Goal: Task Accomplishment & Management: Manage account settings

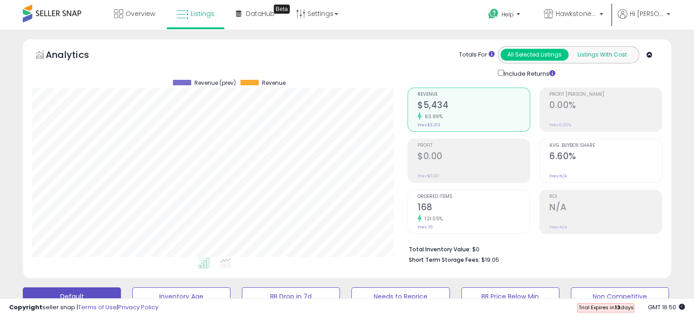
click at [597, 55] on button "Listings With Cost" at bounding box center [602, 55] width 68 height 12
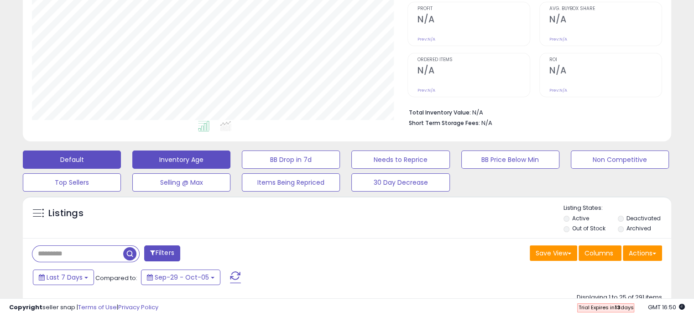
click at [197, 157] on button "Inventory Age" at bounding box center [181, 160] width 98 height 18
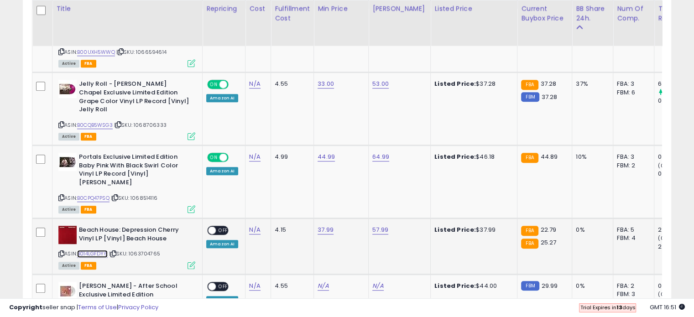
click at [90, 250] on link "B014LGFDY6" at bounding box center [92, 254] width 31 height 8
click at [327, 225] on link "37.99" at bounding box center [325, 229] width 16 height 9
drag, startPoint x: 314, startPoint y: 189, endPoint x: 246, endPoint y: 184, distance: 68.1
click at [246, 184] on tbody "J. Cole: 2014 Forest Hills Drive (180g) Vinyl 2LP [Vinyl] J. Cole ASIN: B00UXH5…" at bounding box center [624, 206] width 1184 height 395
type input "*****"
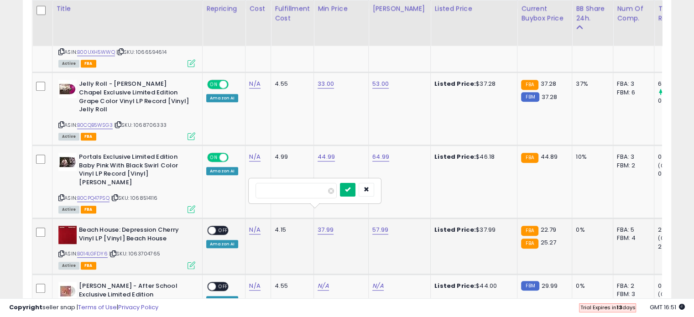
click at [355, 192] on button "submit" at bounding box center [348, 190] width 16 height 14
click at [224, 227] on span "OFF" at bounding box center [223, 231] width 15 height 8
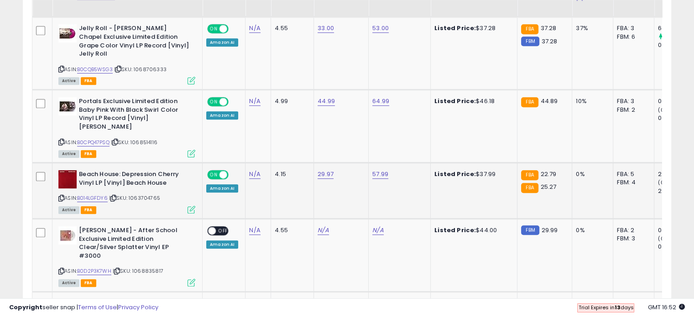
scroll to position [571, 0]
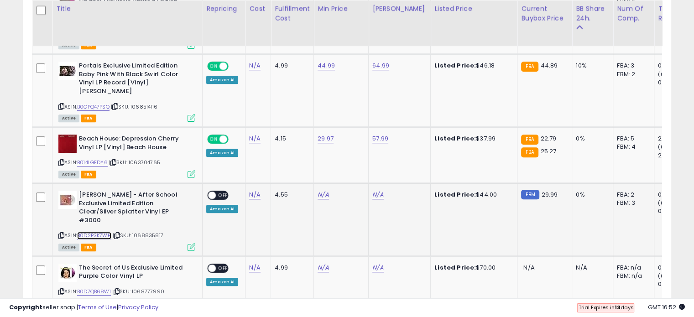
click at [99, 232] on link "B0D2P3K7WH" at bounding box center [94, 236] width 34 height 8
click at [319, 183] on td "N/A" at bounding box center [341, 219] width 55 height 73
click at [318, 190] on link "N/A" at bounding box center [322, 194] width 11 height 9
type input "**"
click at [348, 155] on icon "submit" at bounding box center [345, 153] width 5 height 5
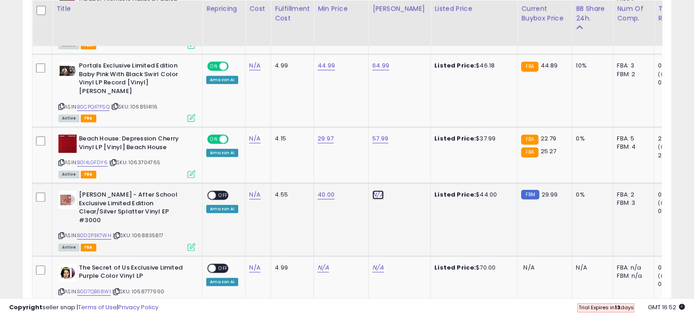
click at [376, 190] on link "N/A" at bounding box center [377, 194] width 11 height 9
type input "*"
type input "**"
click at [408, 148] on button "submit" at bounding box center [400, 154] width 16 height 14
click at [217, 192] on span "OFF" at bounding box center [223, 196] width 15 height 8
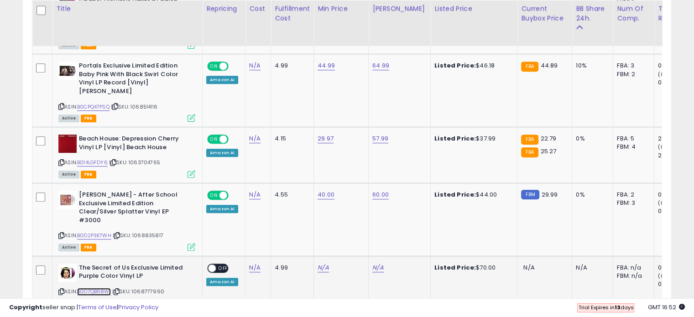
click at [98, 288] on link "B0D7QB68W1" at bounding box center [94, 292] width 34 height 8
click at [317, 263] on link "N/A" at bounding box center [322, 267] width 11 height 9
type input "**"
click at [348, 218] on icon "submit" at bounding box center [345, 217] width 5 height 5
click at [372, 263] on link "N/A" at bounding box center [377, 267] width 11 height 9
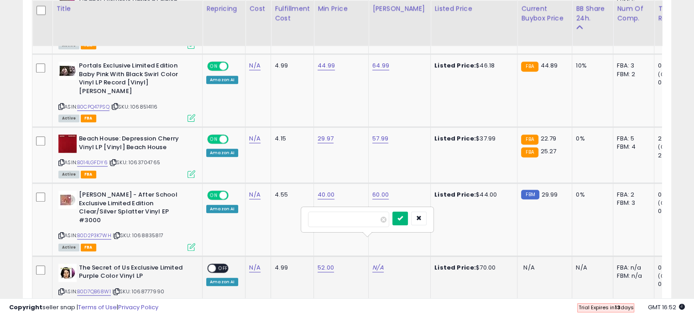
type input "**"
click at [408, 222] on button "submit" at bounding box center [400, 219] width 16 height 14
click at [213, 264] on span at bounding box center [212, 268] width 8 height 8
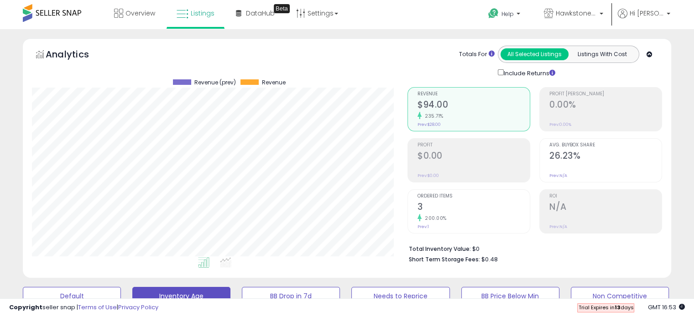
scroll to position [0, 0]
click at [191, 18] on span "Listings" at bounding box center [203, 13] width 24 height 9
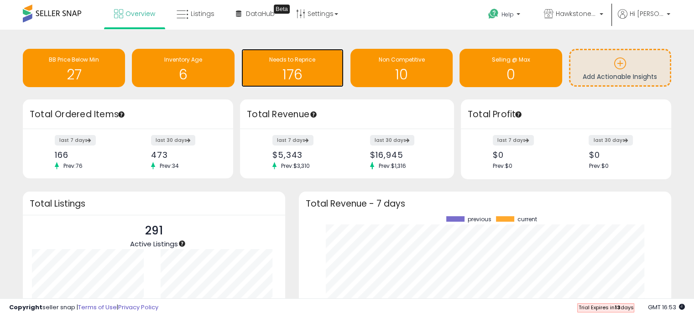
click at [280, 57] on span "Needs to Reprice" at bounding box center [292, 60] width 46 height 8
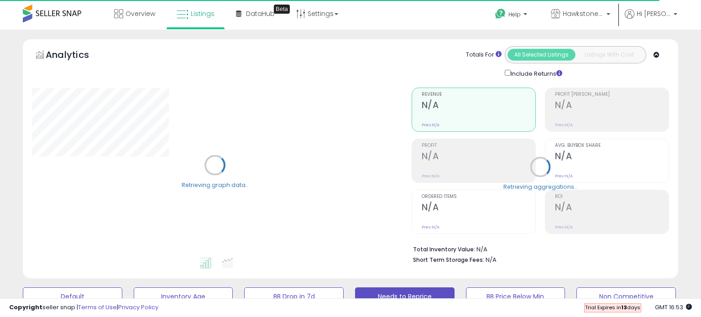
select select "**"
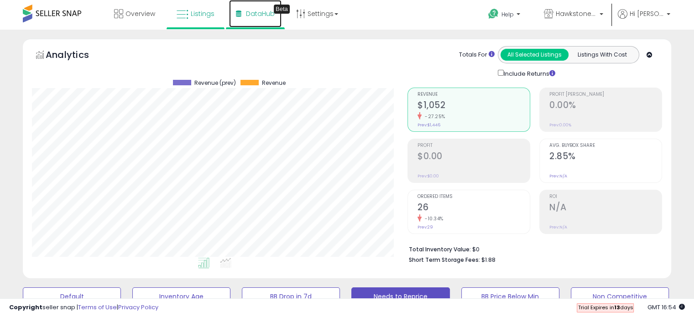
click at [250, 12] on span "DataHub" at bounding box center [260, 13] width 29 height 9
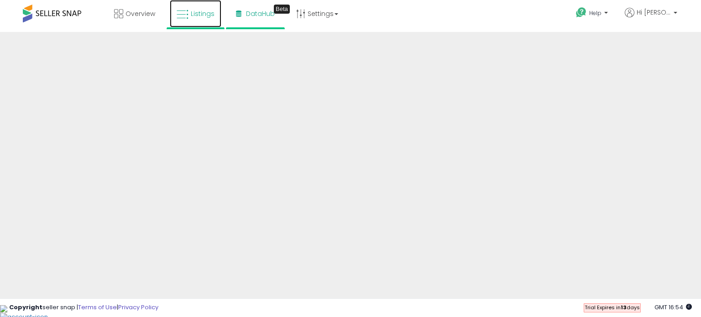
click at [203, 17] on span "Listings" at bounding box center [203, 13] width 24 height 9
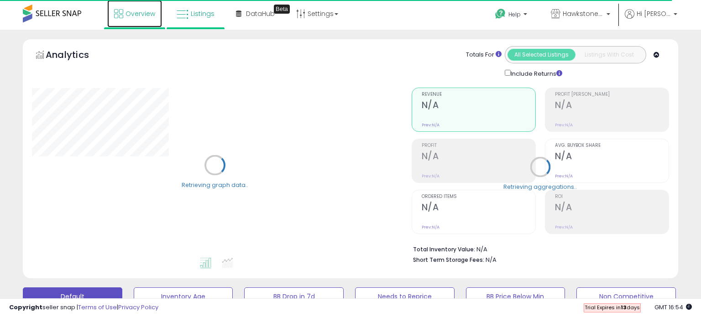
click at [144, 14] on span "Overview" at bounding box center [140, 13] width 30 height 9
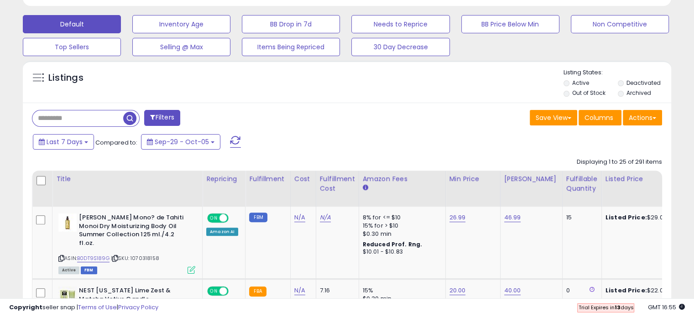
scroll to position [274, 0]
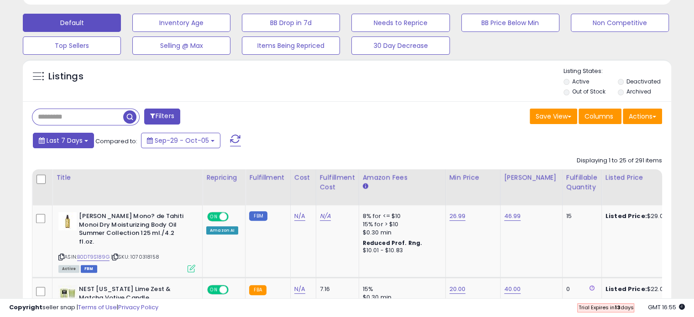
click at [75, 143] on span "Last 7 Days" at bounding box center [65, 140] width 36 height 9
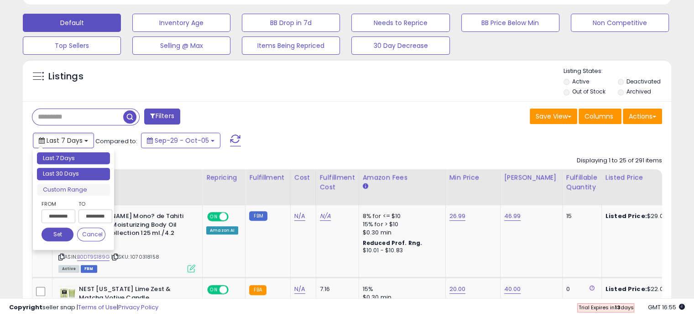
type input "**********"
click at [82, 178] on li "Last 30 Days" at bounding box center [73, 174] width 73 height 12
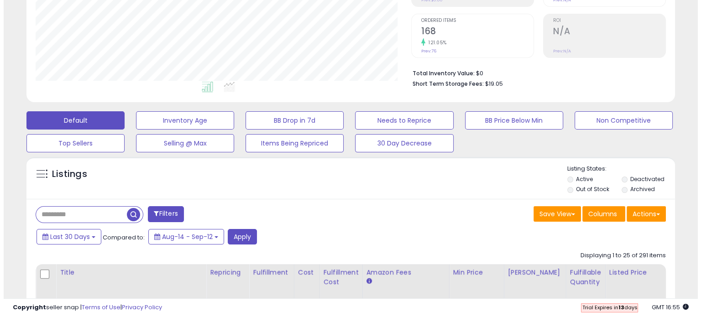
scroll to position [182, 0]
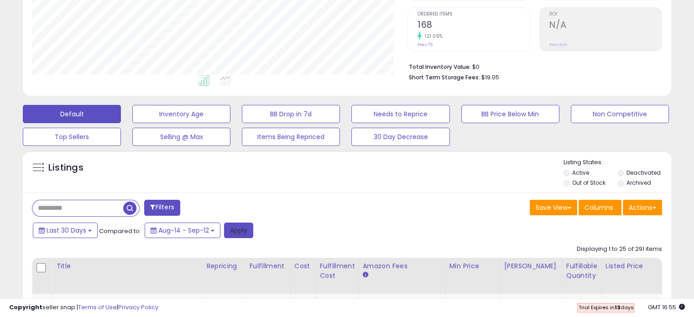
click at [241, 228] on button "Apply" at bounding box center [238, 231] width 29 height 16
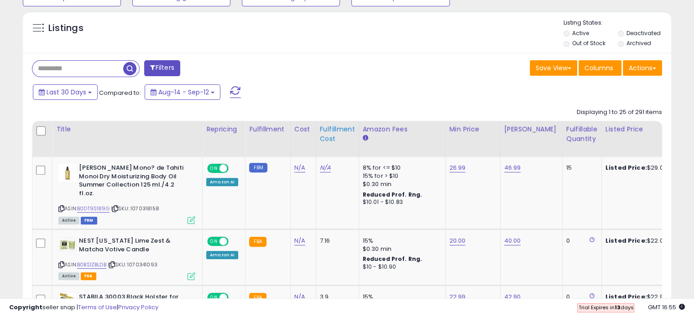
scroll to position [319, 0]
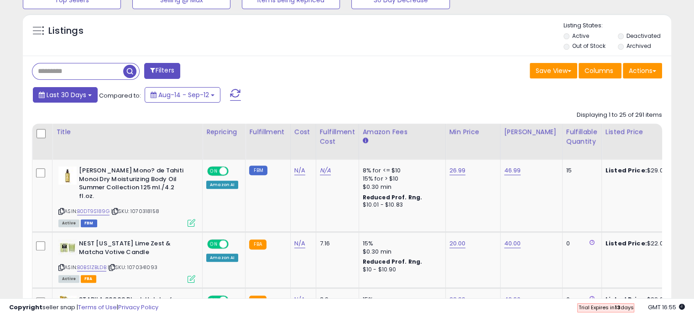
click at [70, 99] on button "Last 30 Days" at bounding box center [65, 95] width 65 height 16
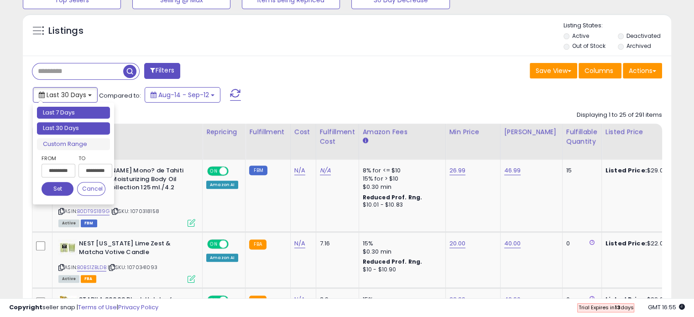
type input "**********"
click at [84, 117] on li "Last 7 Days" at bounding box center [73, 113] width 73 height 12
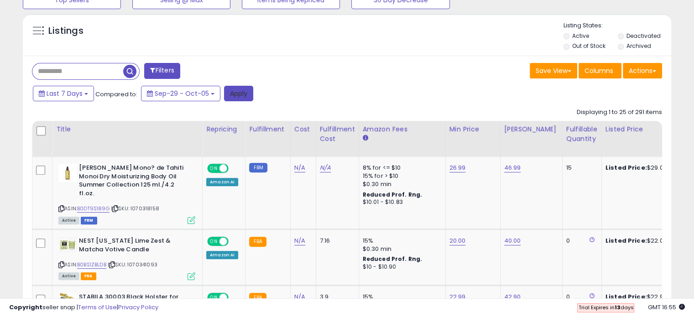
click at [233, 92] on button "Apply" at bounding box center [238, 94] width 29 height 16
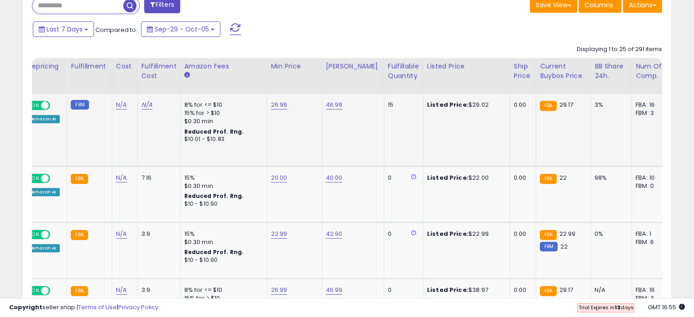
scroll to position [0, 0]
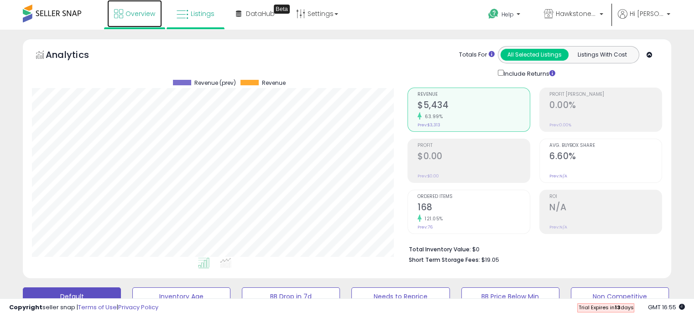
click at [150, 20] on link "Overview" at bounding box center [134, 13] width 55 height 27
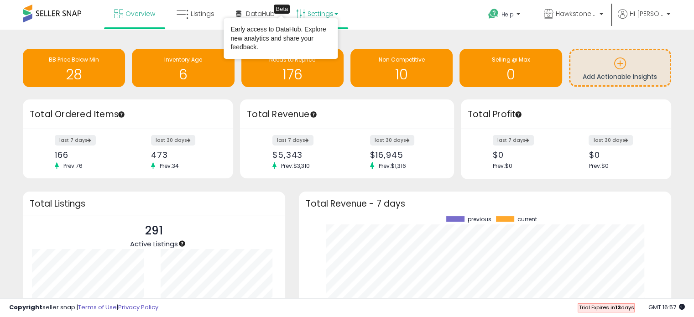
click at [332, 13] on link "Settings" at bounding box center [317, 13] width 56 height 27
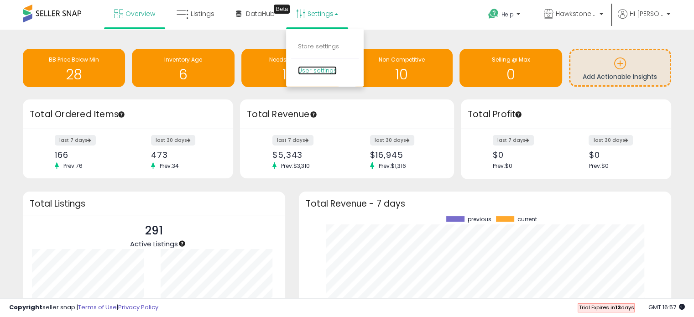
click at [320, 68] on link "User settings" at bounding box center [317, 70] width 39 height 9
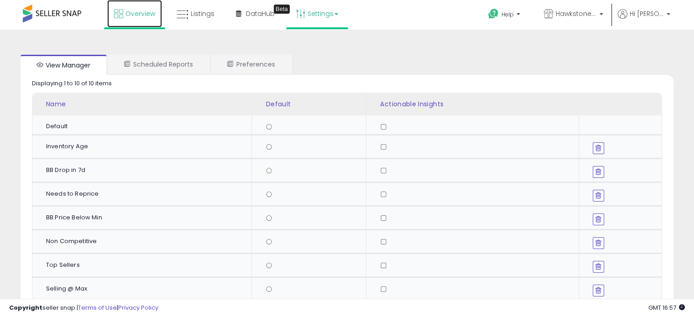
click at [135, 18] on link "Overview" at bounding box center [134, 13] width 55 height 27
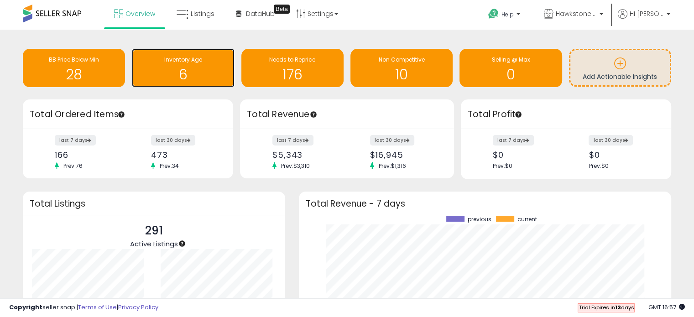
click at [189, 65] on div "6" at bounding box center [182, 69] width 93 height 26
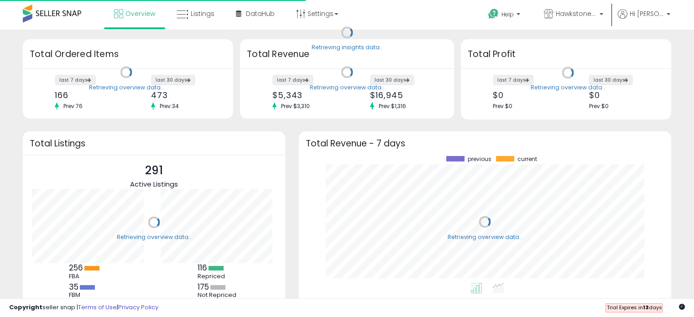
scroll to position [126, 354]
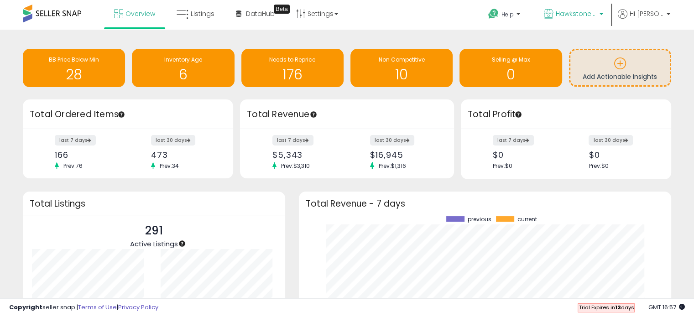
click at [597, 10] on span "Hawkstone Supply" at bounding box center [576, 13] width 41 height 9
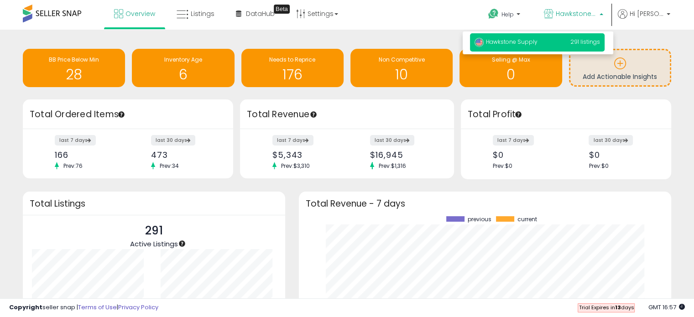
click at [597, 12] on span "Hawkstone Supply" at bounding box center [576, 13] width 41 height 9
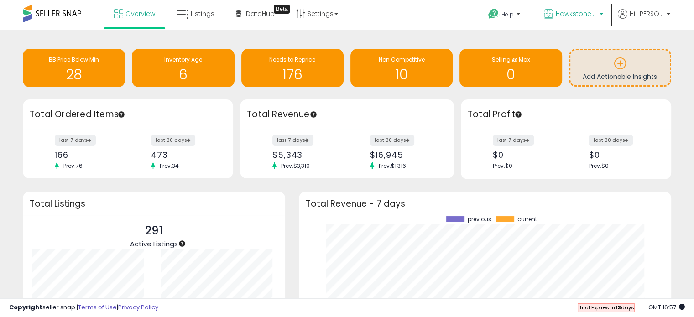
click at [593, 16] on span "Hawkstone Supply" at bounding box center [576, 13] width 41 height 9
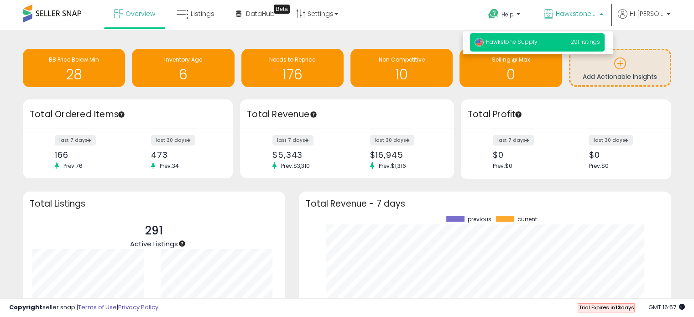
click at [593, 16] on span "Hawkstone Supply" at bounding box center [576, 13] width 41 height 9
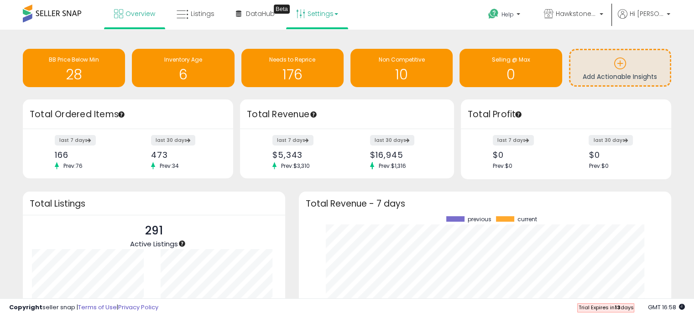
click at [325, 12] on link "Settings" at bounding box center [317, 13] width 56 height 27
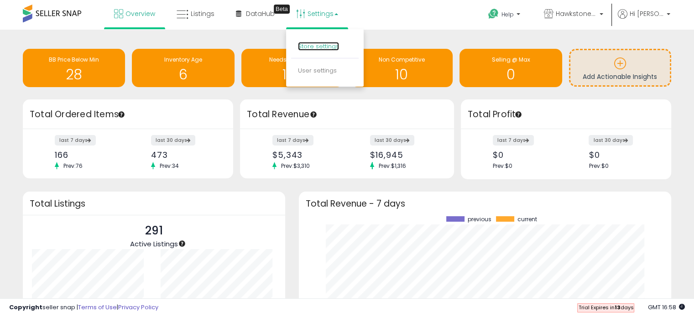
click at [324, 44] on link "Store settings" at bounding box center [318, 46] width 41 height 9
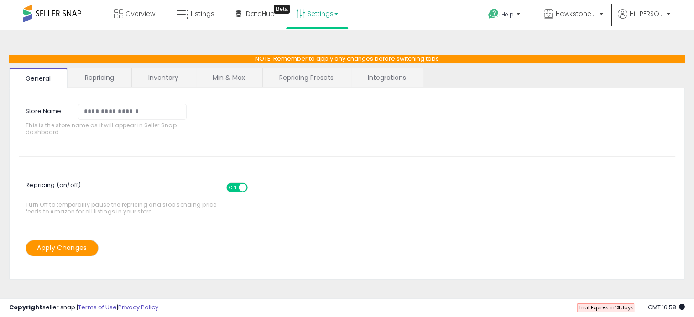
click at [109, 83] on link "Repricing" at bounding box center [99, 77] width 62 height 19
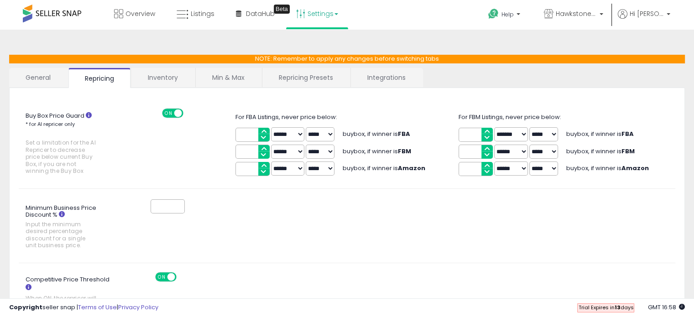
click at [320, 74] on link "Repricing Presets" at bounding box center [305, 77] width 87 height 19
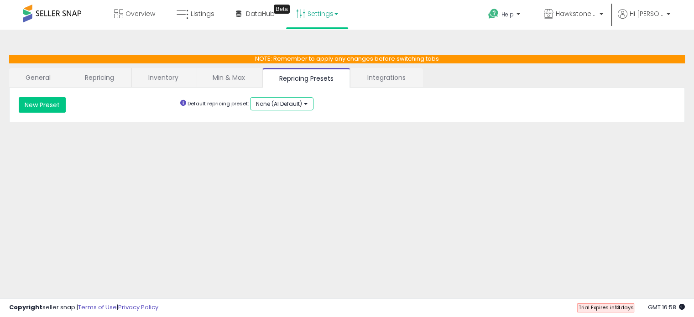
click at [300, 105] on span "None (AI Default)" at bounding box center [279, 104] width 46 height 8
click at [304, 108] on button "None (AI Default)" at bounding box center [281, 103] width 63 height 13
click at [374, 104] on div "**********" at bounding box center [347, 105] width 670 height 16
click at [383, 83] on link "Integrations" at bounding box center [386, 77] width 71 height 19
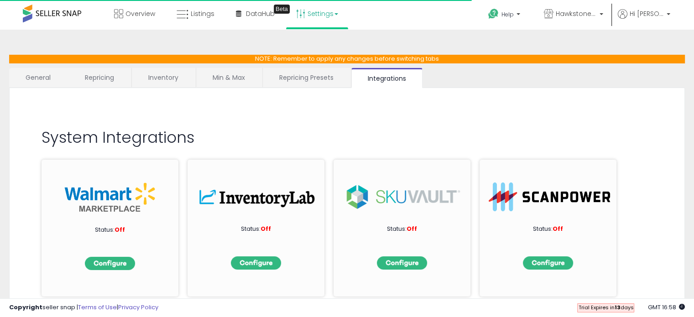
click at [325, 76] on link "Repricing Presets" at bounding box center [306, 77] width 87 height 19
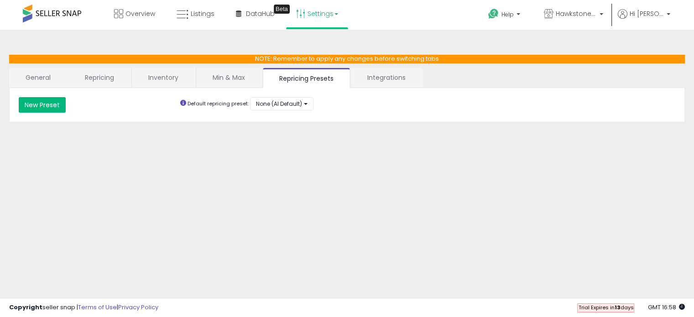
click at [42, 104] on button "New Preset" at bounding box center [42, 105] width 47 height 16
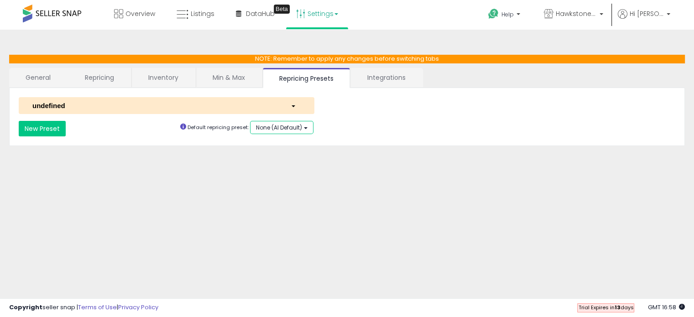
click at [265, 124] on span "None (AI Default)" at bounding box center [279, 128] width 46 height 8
click at [287, 140] on div "**********" at bounding box center [346, 117] width 675 height 58
click at [57, 129] on button "New Preset" at bounding box center [42, 129] width 47 height 16
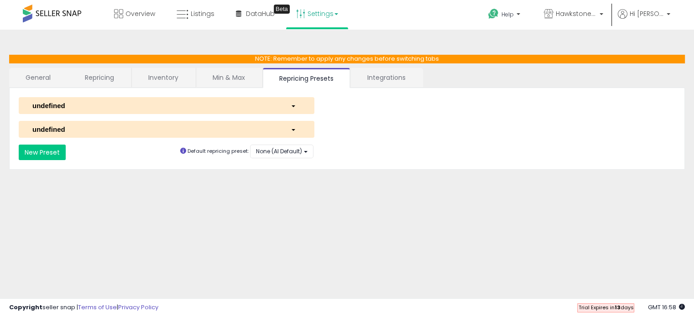
click at [184, 108] on div "undefined" at bounding box center [155, 106] width 258 height 10
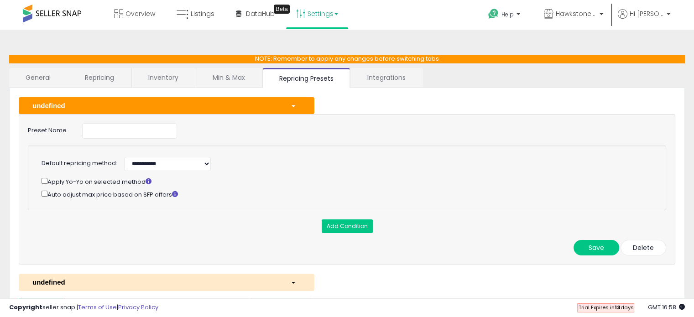
click at [81, 180] on div "Apply Yo-Yo on selected method" at bounding box center [346, 181] width 608 height 10
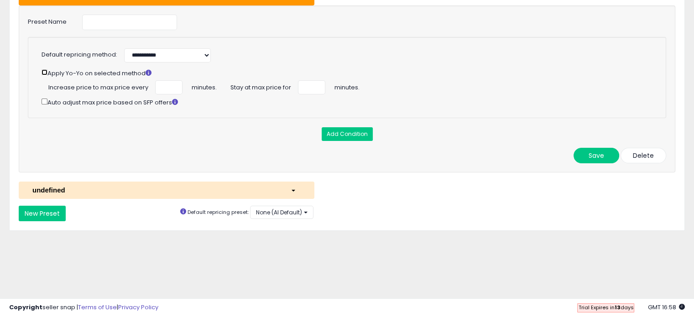
scroll to position [31, 0]
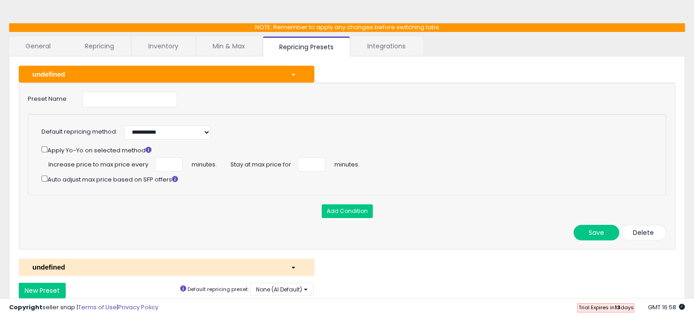
click at [120, 262] on div "undefined" at bounding box center [155, 267] width 258 height 10
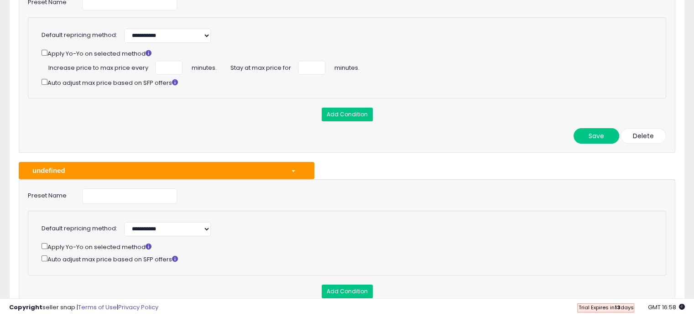
scroll to position [168, 0]
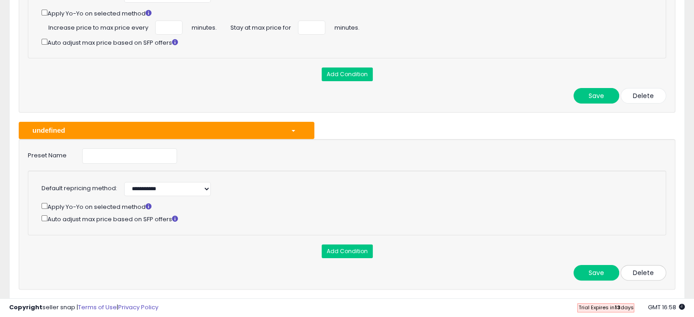
click at [632, 270] on button "Delete" at bounding box center [643, 273] width 46 height 16
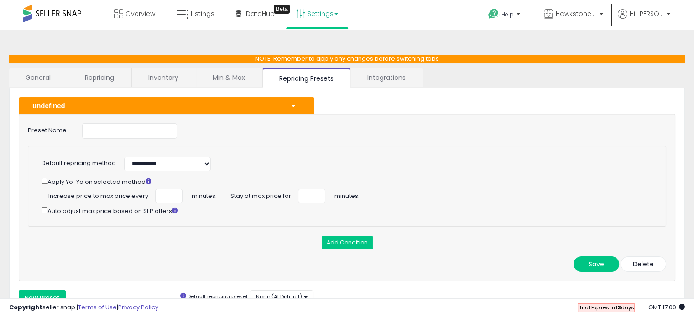
click at [126, 195] on span "Increase price to max price every" at bounding box center [98, 195] width 100 height 12
click at [177, 187] on div "Apply Yo-Yo on selected method Increase price to max price every minutes. Stay …" at bounding box center [345, 195] width 594 height 39
click at [177, 189] on input "number" at bounding box center [168, 196] width 27 height 14
click at [166, 167] on select "**********" at bounding box center [167, 164] width 87 height 14
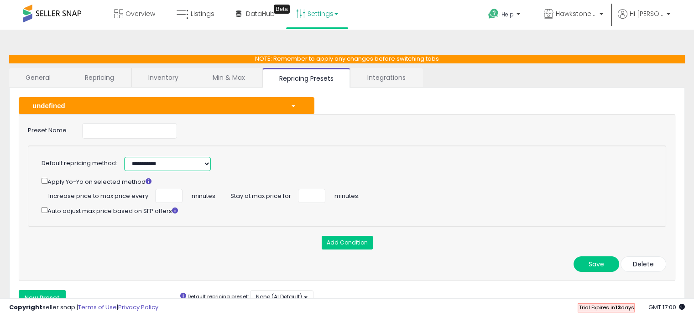
click at [166, 167] on select "**********" at bounding box center [167, 164] width 87 height 14
select select "******"
click at [124, 157] on select "**********" at bounding box center [167, 164] width 87 height 14
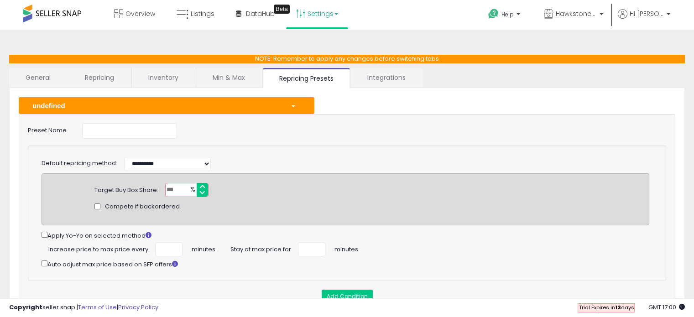
click at [179, 190] on input "number" at bounding box center [186, 190] width 43 height 14
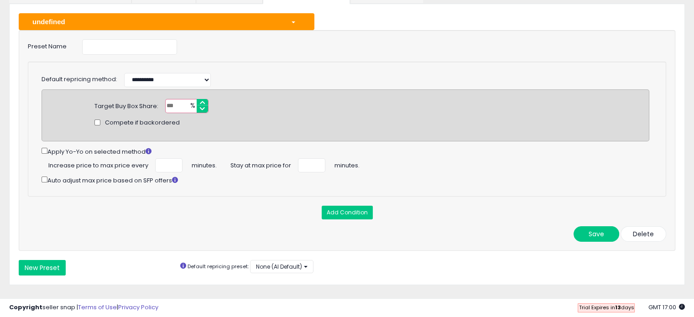
scroll to position [91, 0]
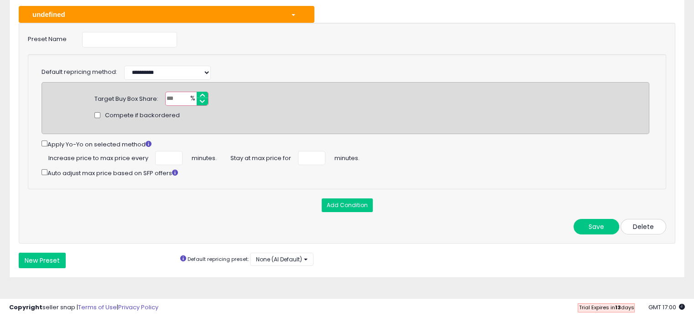
click at [642, 227] on button "Delete" at bounding box center [643, 227] width 46 height 16
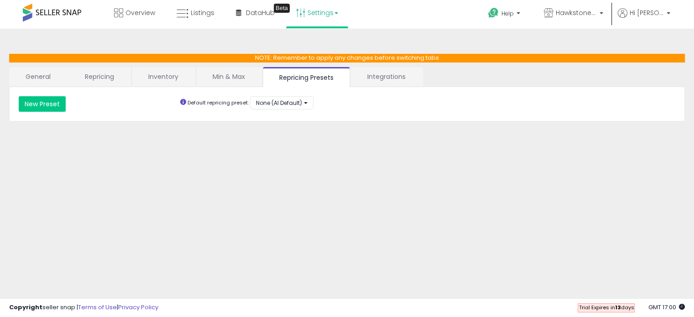
scroll to position [0, 0]
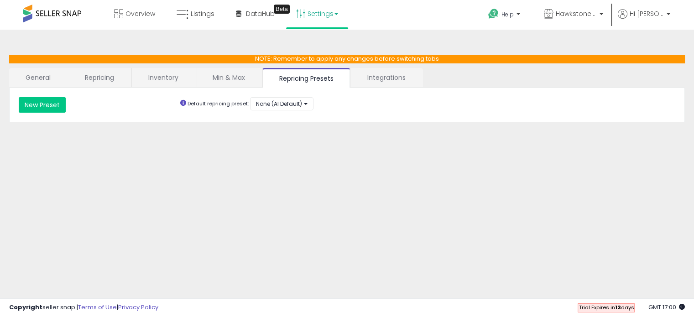
click at [383, 71] on link "Integrations" at bounding box center [386, 77] width 71 height 19
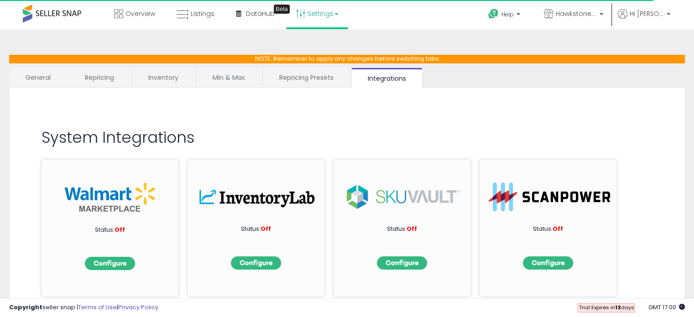
click at [285, 82] on link "Repricing Presets" at bounding box center [306, 77] width 87 height 19
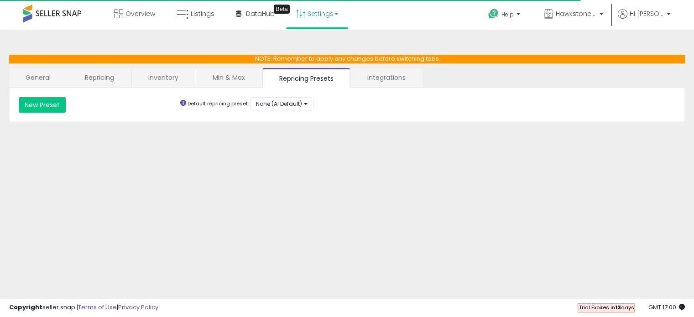
click at [363, 80] on link "Integrations" at bounding box center [386, 77] width 71 height 19
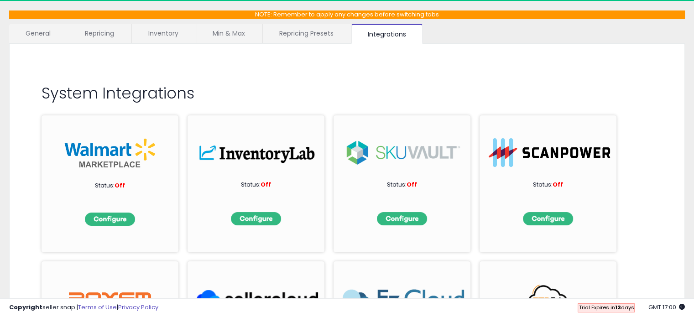
scroll to position [46, 0]
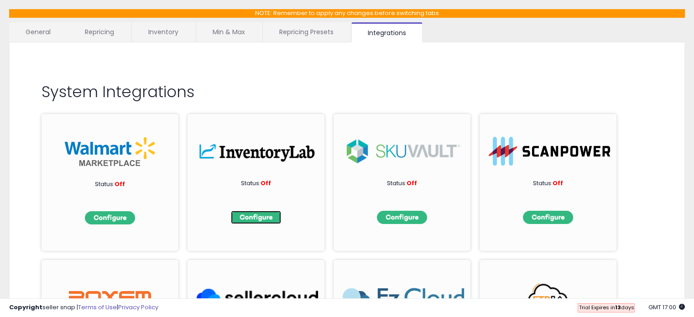
click at [258, 216] on img at bounding box center [256, 217] width 50 height 13
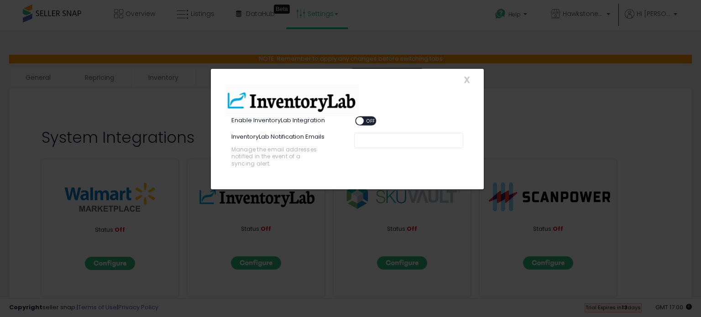
click at [364, 122] on span "OFF" at bounding box center [371, 121] width 15 height 8
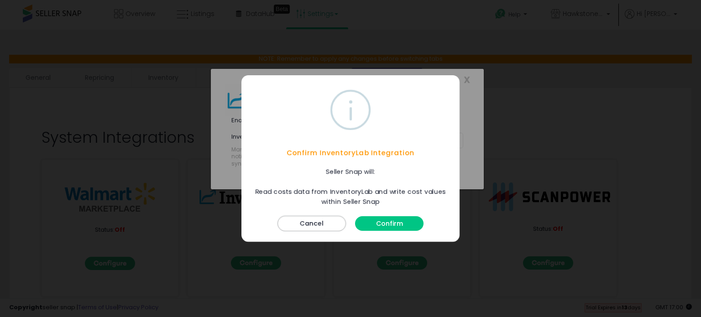
click at [323, 224] on button "Cancel" at bounding box center [311, 224] width 68 height 16
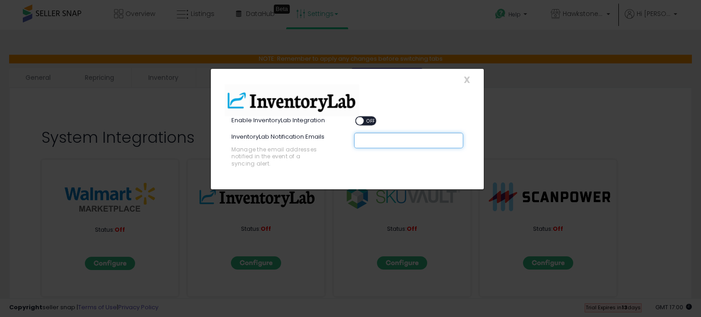
click at [370, 140] on input "text" at bounding box center [428, 140] width 137 height 9
type input "**********"
click at [423, 119] on div "ON OFF" at bounding box center [408, 121] width 123 height 11
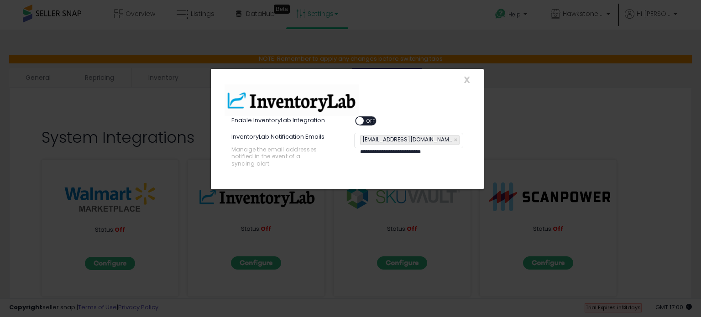
click at [356, 121] on span at bounding box center [360, 121] width 8 height 8
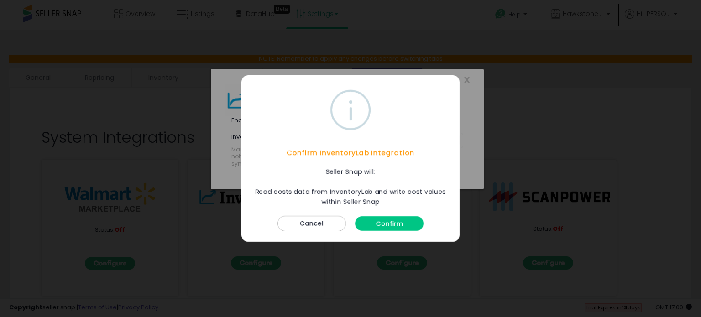
click at [396, 222] on button "Confirm" at bounding box center [389, 223] width 68 height 15
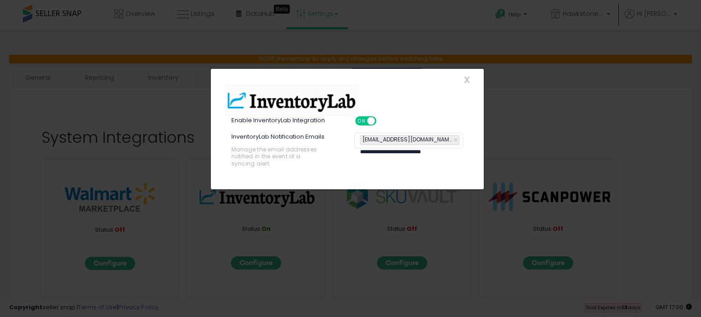
click at [455, 115] on div at bounding box center [347, 100] width 259 height 32
click at [384, 174] on div "**********" at bounding box center [347, 156] width 259 height 46
click at [464, 80] on span "X" at bounding box center [466, 79] width 6 height 13
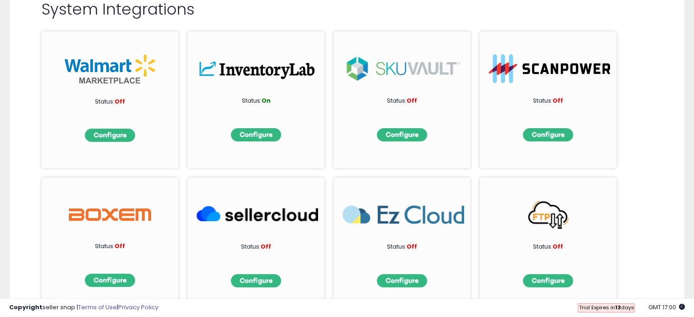
scroll to position [137, 0]
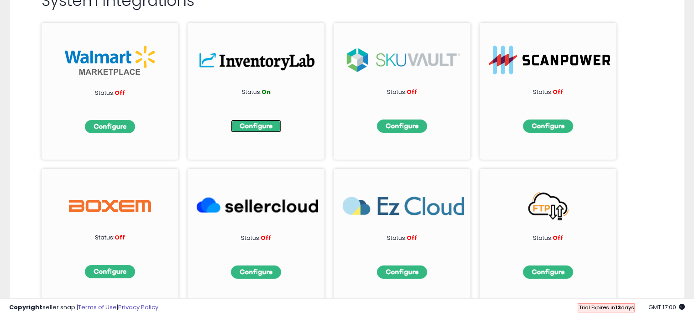
click at [272, 124] on img at bounding box center [256, 125] width 50 height 13
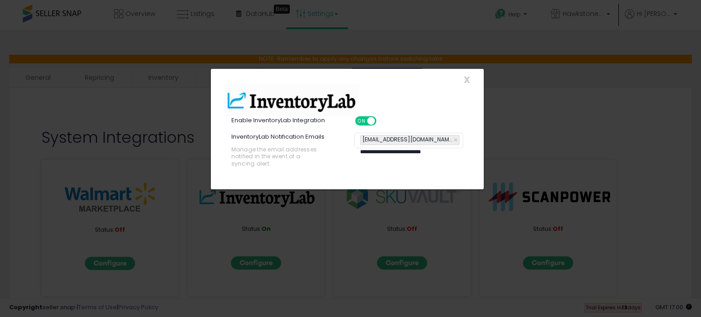
click at [462, 79] on div "X Close" at bounding box center [347, 80] width 259 height 10
click at [466, 77] on span "X" at bounding box center [466, 79] width 6 height 13
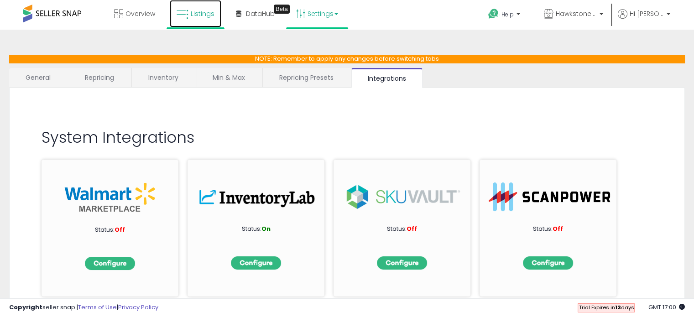
click at [187, 24] on link "Listings" at bounding box center [196, 13] width 52 height 27
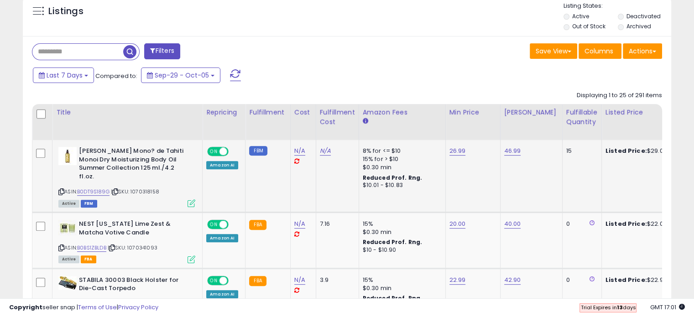
scroll to position [365, 0]
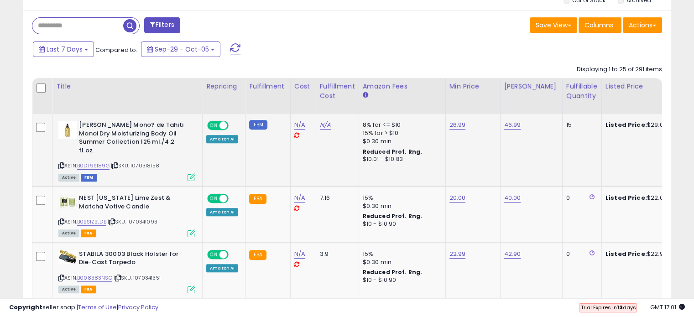
click at [295, 135] on icon at bounding box center [296, 135] width 5 height 6
click at [294, 134] on icon at bounding box center [296, 135] width 5 height 6
click at [297, 134] on div at bounding box center [301, 135] width 15 height 8
click at [295, 205] on icon at bounding box center [296, 208] width 5 height 6
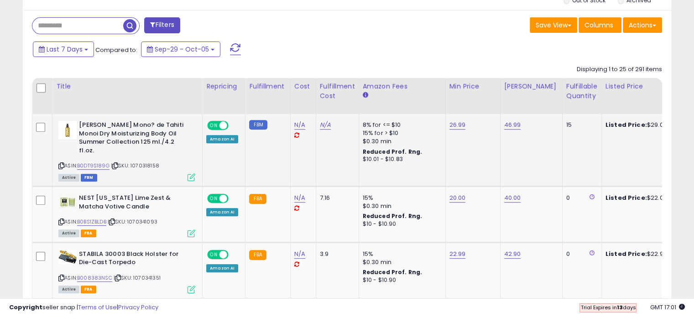
click at [294, 132] on icon at bounding box center [296, 135] width 5 height 6
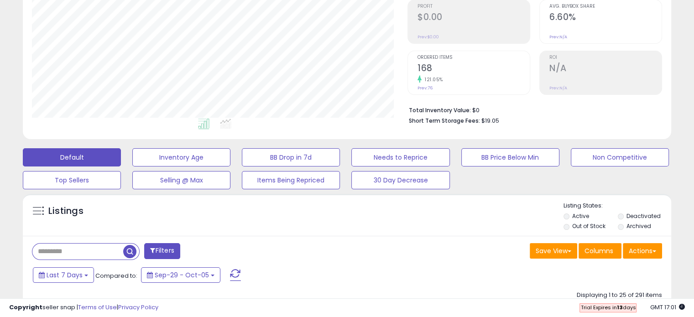
scroll to position [0, 0]
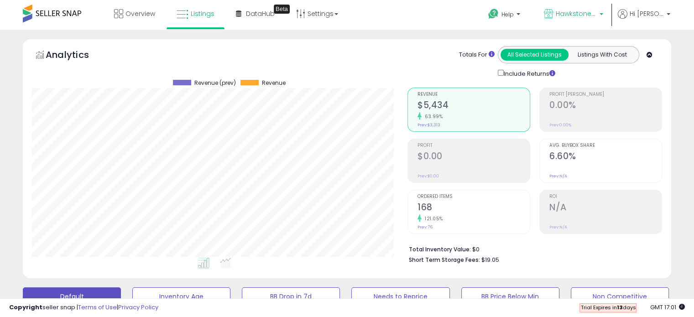
click at [576, 12] on span "Hawkstone Supply" at bounding box center [576, 13] width 41 height 9
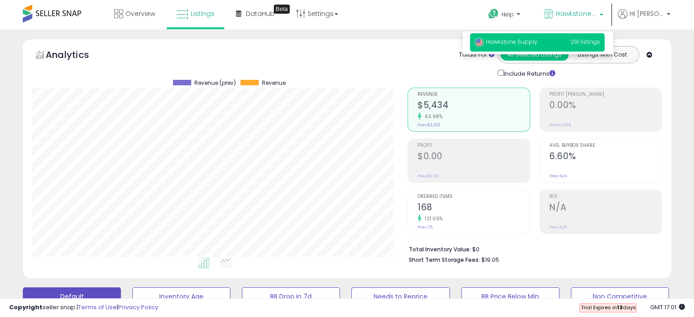
click at [578, 14] on span "Hawkstone Supply" at bounding box center [576, 13] width 41 height 9
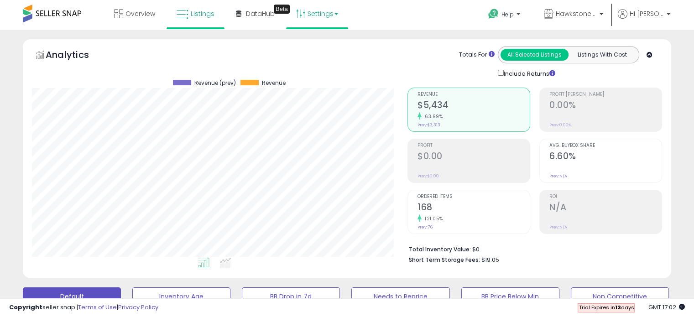
click at [330, 10] on link "Settings" at bounding box center [317, 13] width 56 height 27
click at [331, 48] on link "Store settings" at bounding box center [318, 46] width 41 height 9
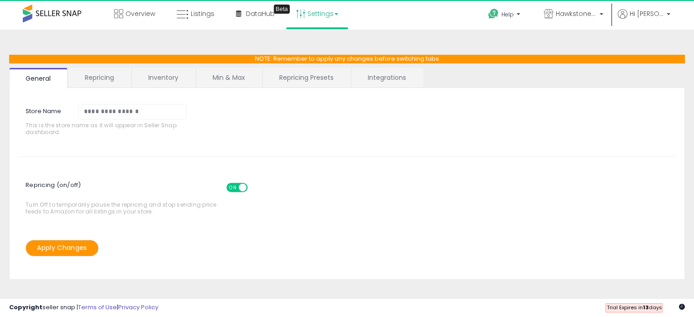
click at [306, 82] on link "Repricing Presets" at bounding box center [306, 77] width 87 height 19
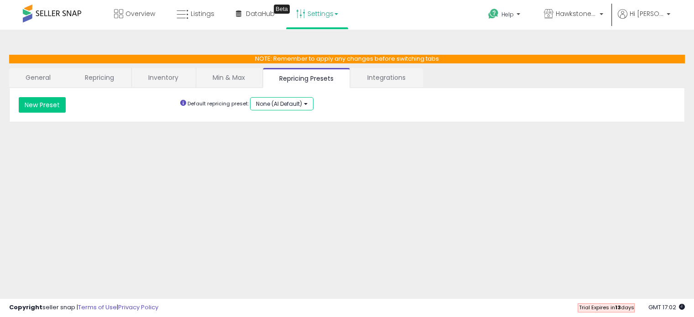
click at [281, 105] on span "None (AI Default)" at bounding box center [279, 104] width 46 height 8
click at [298, 104] on span "None (AI Default)" at bounding box center [279, 104] width 46 height 8
click at [186, 104] on icon at bounding box center [183, 103] width 6 height 6
click at [237, 78] on link "Min & Max" at bounding box center [228, 77] width 65 height 19
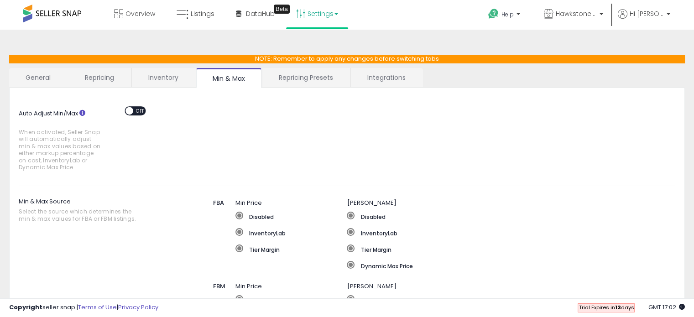
click at [281, 71] on link "Repricing Presets" at bounding box center [305, 77] width 87 height 19
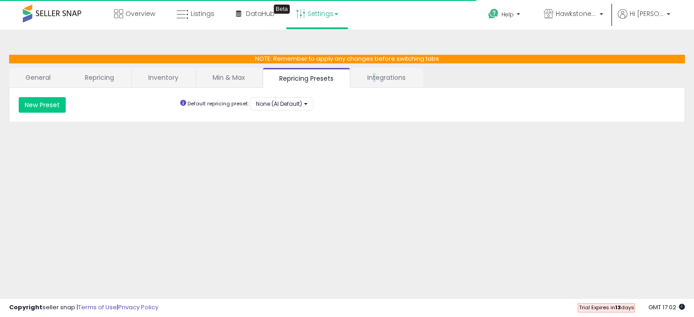
drag, startPoint x: 374, startPoint y: 76, endPoint x: 369, endPoint y: 77, distance: 5.1
click at [370, 77] on link "Integrations" at bounding box center [386, 77] width 71 height 19
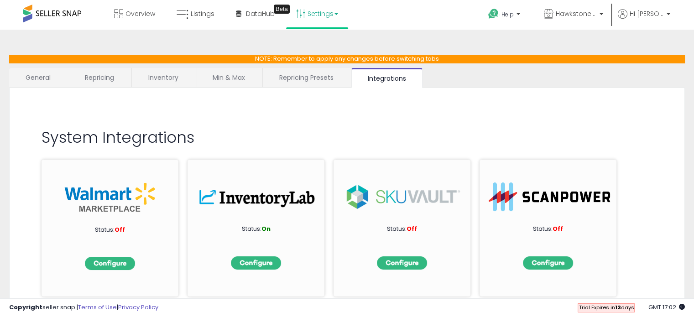
click at [60, 76] on link "General" at bounding box center [38, 77] width 58 height 19
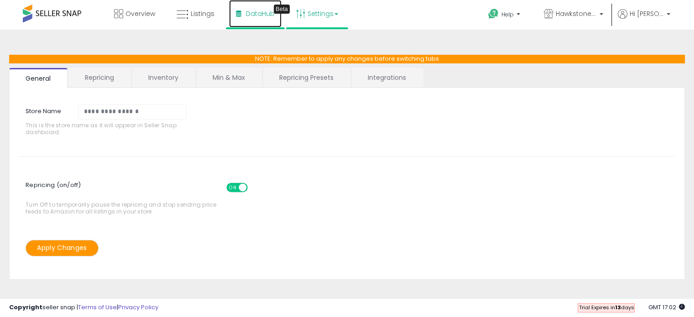
click at [229, 9] on link "DataHub Beta" at bounding box center [255, 13] width 52 height 27
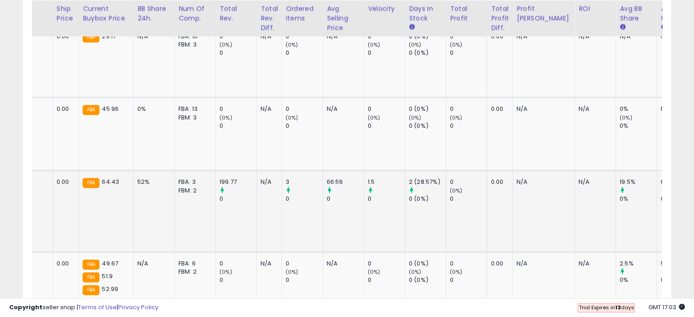
scroll to position [0, 637]
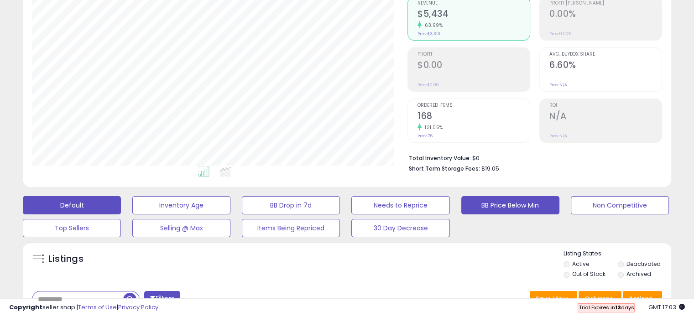
drag, startPoint x: 553, startPoint y: 206, endPoint x: 546, endPoint y: 207, distance: 6.4
click at [546, 207] on button "BB Price Below Min" at bounding box center [510, 205] width 98 height 18
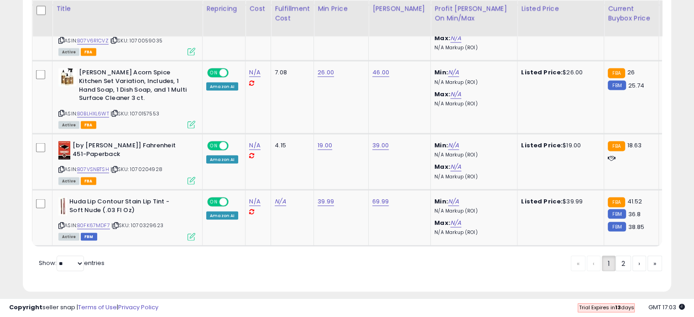
click at [629, 256] on div "« ‹ 1 2 › »" at bounding box center [616, 265] width 91 height 18
click at [624, 256] on link "2" at bounding box center [623, 264] width 16 height 16
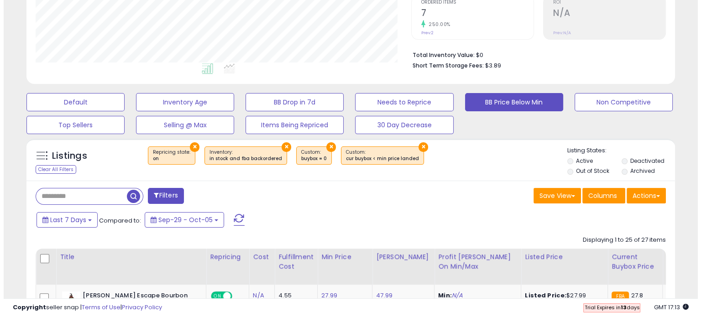
scroll to position [228, 0]
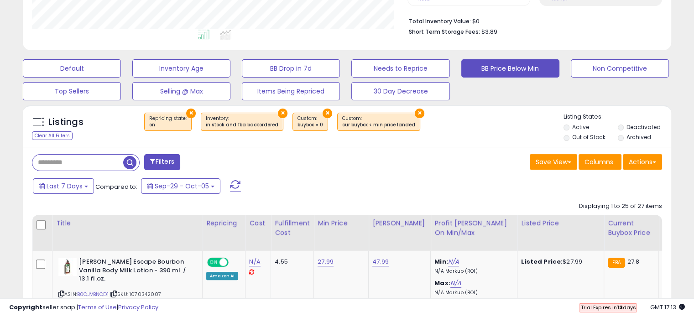
click at [81, 165] on input "text" at bounding box center [77, 163] width 91 height 16
paste input "**********"
type input "**********"
click at [198, 158] on span "button" at bounding box center [191, 162] width 13 height 13
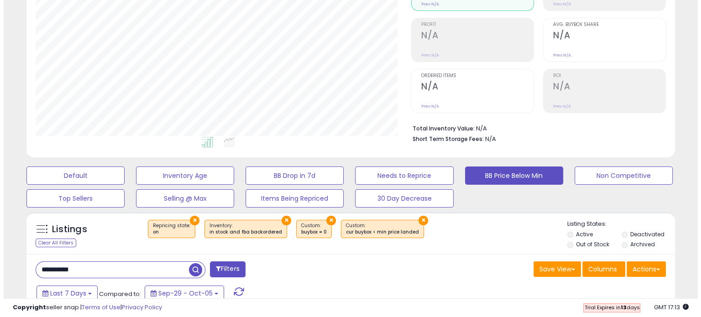
scroll to position [137, 0]
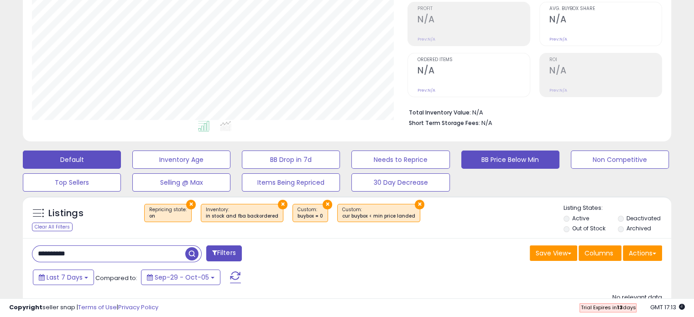
click at [97, 160] on button "Default" at bounding box center [72, 160] width 98 height 18
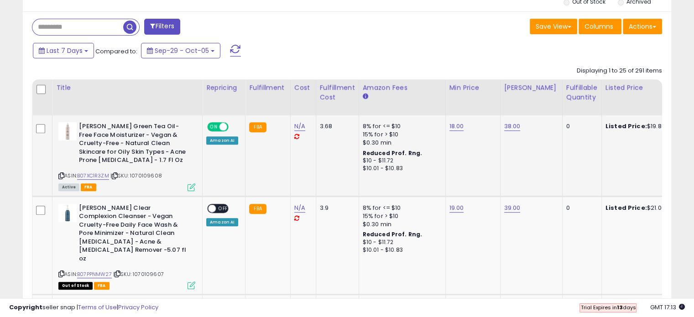
scroll to position [365, 0]
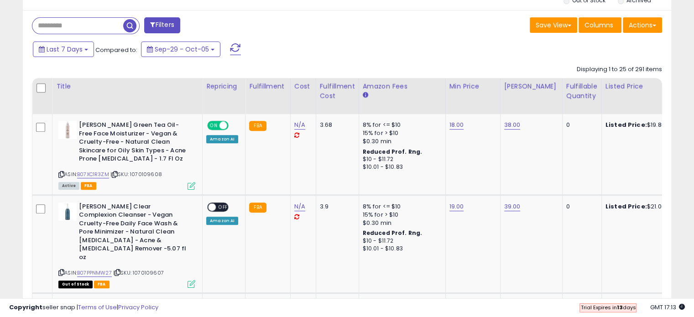
click at [88, 31] on input "text" at bounding box center [77, 26] width 91 height 16
paste input "**********"
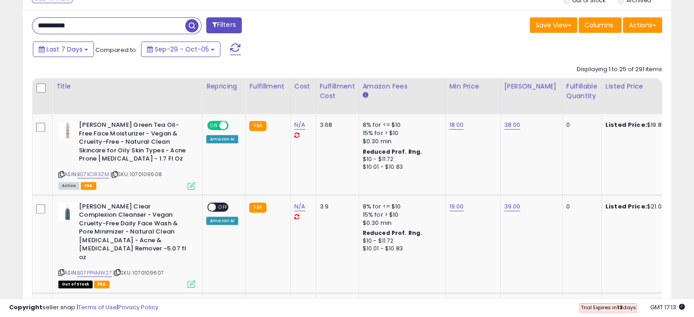
type input "**********"
click at [191, 23] on span "button" at bounding box center [191, 25] width 13 height 13
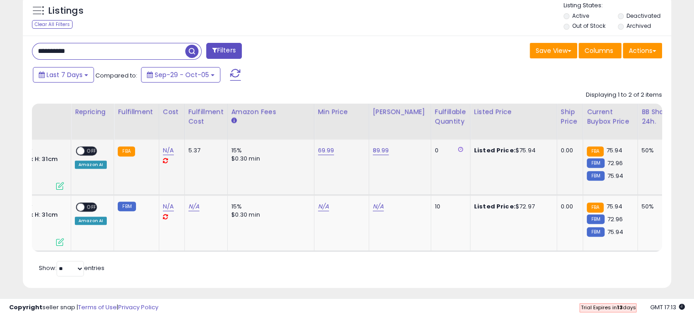
scroll to position [0, 0]
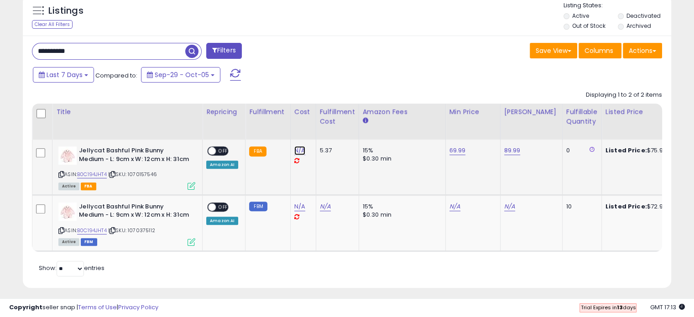
click at [297, 147] on link "N/A" at bounding box center [299, 150] width 11 height 9
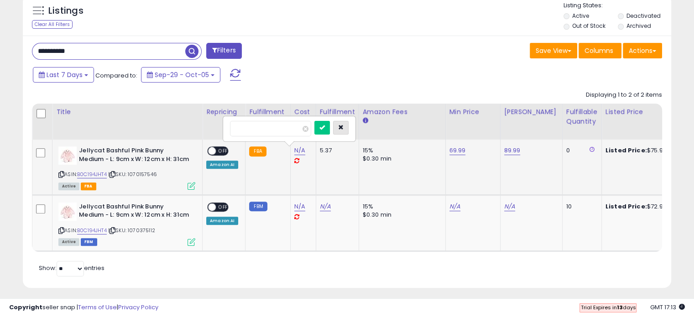
click at [343, 126] on icon "button" at bounding box center [340, 127] width 5 height 5
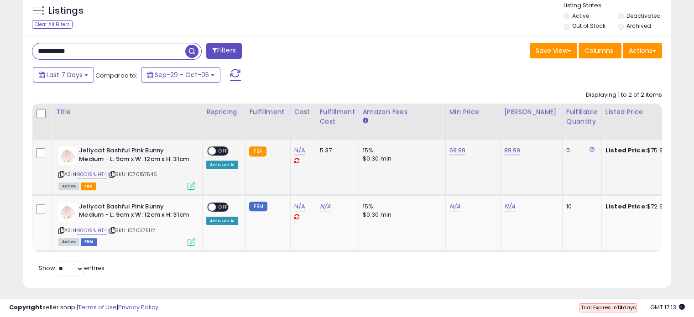
click at [215, 148] on div "ON OFF" at bounding box center [207, 151] width 21 height 8
click at [214, 151] on span at bounding box center [212, 151] width 8 height 8
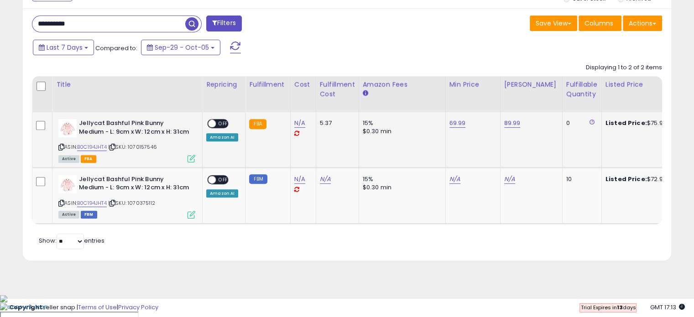
click at [212, 121] on span at bounding box center [212, 124] width 8 height 8
click at [215, 123] on span at bounding box center [212, 124] width 8 height 8
click at [212, 122] on span "ON" at bounding box center [213, 124] width 11 height 8
click at [213, 123] on span at bounding box center [212, 124] width 8 height 8
click at [453, 184] on link "N/A" at bounding box center [454, 179] width 11 height 9
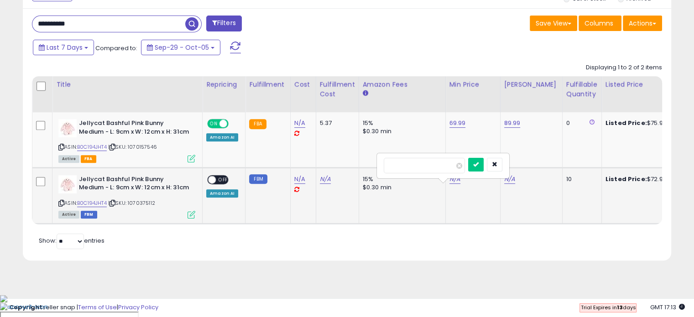
type input "*****"
click button "submit" at bounding box center [476, 165] width 16 height 14
click at [508, 182] on link "N/A" at bounding box center [509, 179] width 11 height 9
type input "*"
type input "*****"
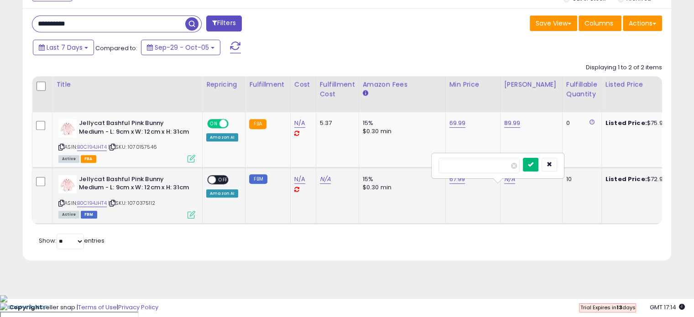
click at [538, 164] on button "submit" at bounding box center [531, 165] width 16 height 14
click at [225, 183] on span "OFF" at bounding box center [223, 180] width 15 height 8
drag, startPoint x: 89, startPoint y: 23, endPoint x: 22, endPoint y: 25, distance: 66.6
click at [23, 25] on div "**********" at bounding box center [347, 134] width 648 height 252
paste input "text"
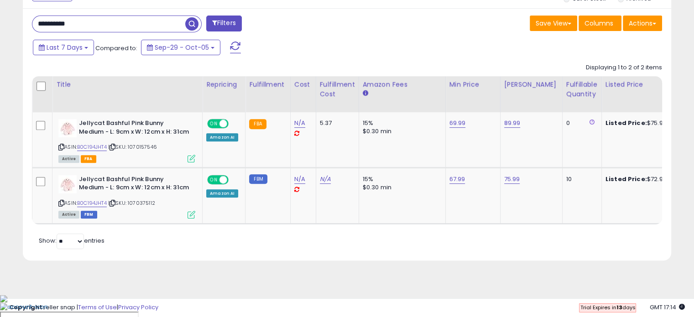
type input "**********"
click at [192, 24] on span "button" at bounding box center [191, 23] width 13 height 13
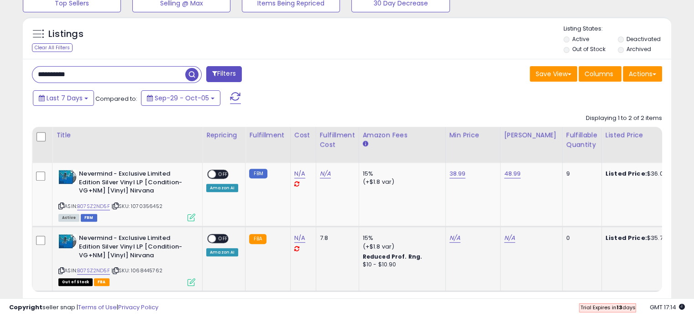
scroll to position [367, 0]
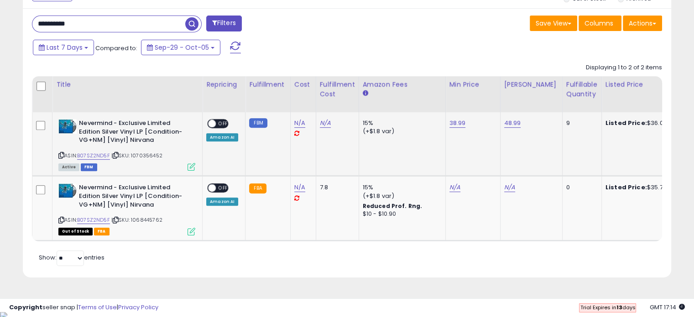
click at [213, 123] on span at bounding box center [212, 124] width 8 height 8
click at [217, 123] on span "OFF" at bounding box center [223, 124] width 15 height 8
click at [452, 183] on link "N/A" at bounding box center [454, 187] width 11 height 9
type input "*****"
click button "submit" at bounding box center [476, 165] width 16 height 14
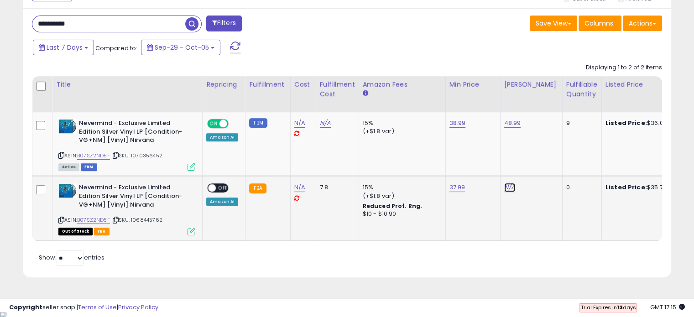
click at [504, 184] on link "N/A" at bounding box center [509, 187] width 11 height 9
type input "*****"
click button "submit" at bounding box center [531, 165] width 16 height 14
click at [212, 188] on span at bounding box center [212, 188] width 8 height 8
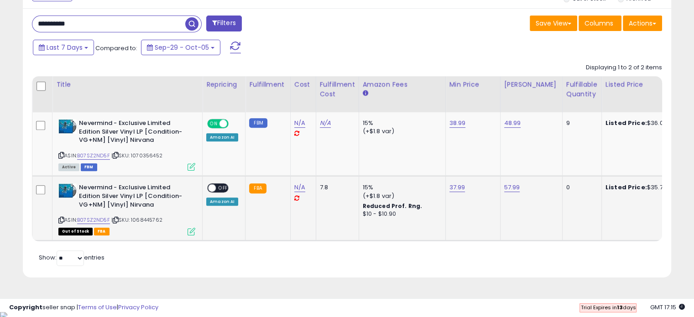
click at [217, 185] on span "OFF" at bounding box center [223, 188] width 15 height 8
click at [111, 24] on input "**********" at bounding box center [108, 24] width 153 height 16
paste input "text"
type input "**********"
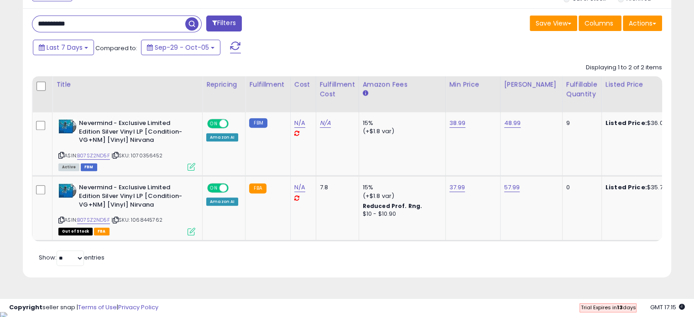
click at [188, 26] on span "button" at bounding box center [191, 23] width 13 height 13
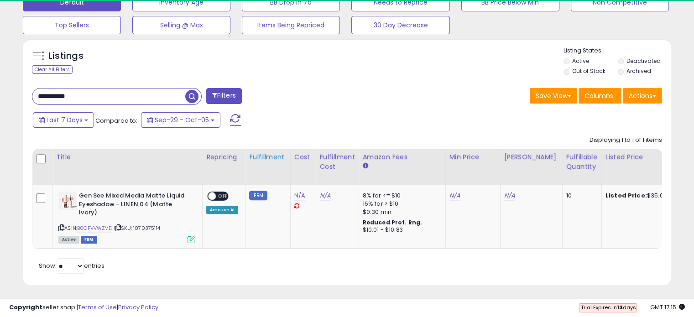
scroll to position [187, 375]
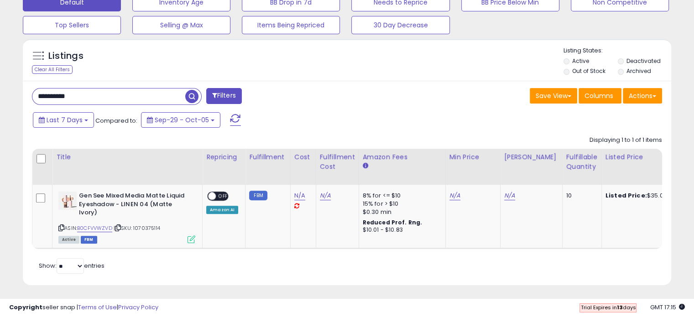
drag, startPoint x: 129, startPoint y: 98, endPoint x: -5, endPoint y: 103, distance: 134.6
click at [191, 95] on span "button" at bounding box center [191, 96] width 13 height 13
click at [449, 195] on link "N/A" at bounding box center [454, 195] width 11 height 9
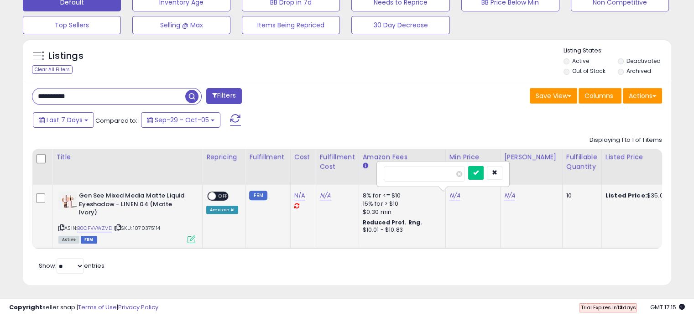
type input "*****"
click button "submit" at bounding box center [476, 173] width 16 height 14
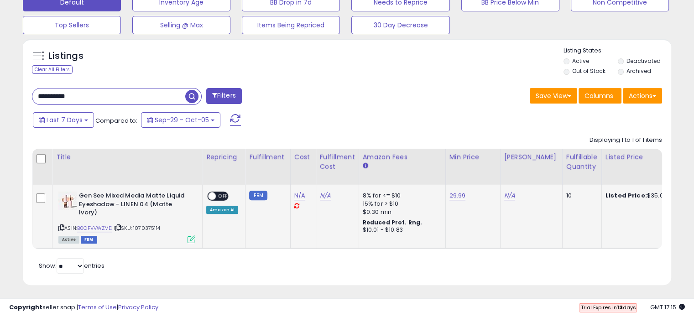
click at [500, 194] on td "N/A" at bounding box center [531, 217] width 62 height 64
click at [504, 193] on link "N/A" at bounding box center [509, 195] width 11 height 9
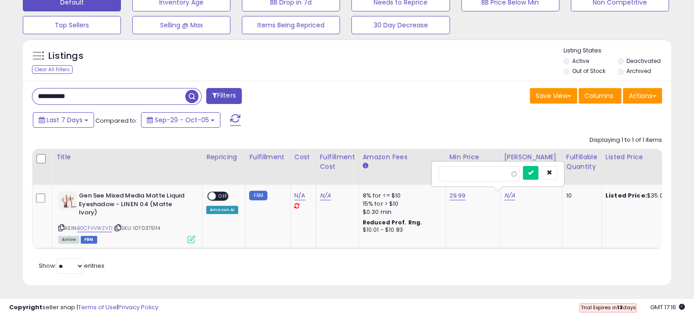
type input "*****"
click button "submit" at bounding box center [531, 173] width 16 height 14
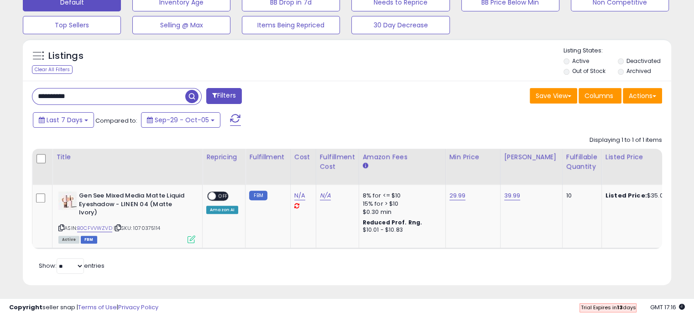
click at [220, 198] on span "OFF" at bounding box center [223, 196] width 15 height 8
click at [74, 91] on input "**********" at bounding box center [108, 96] width 153 height 16
paste input "text"
click at [189, 98] on span "button" at bounding box center [191, 96] width 13 height 13
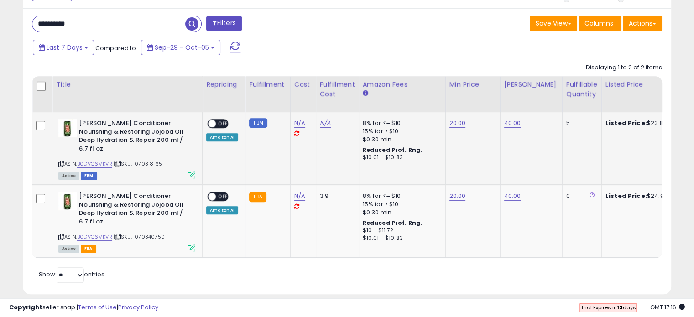
drag, startPoint x: 210, startPoint y: 114, endPoint x: 212, endPoint y: 120, distance: 5.6
click at [210, 115] on td "ON OFF Amazon AI" at bounding box center [224, 148] width 43 height 72
click at [213, 121] on span at bounding box center [212, 124] width 8 height 8
click at [215, 185] on td "ON OFF Amazon AI" at bounding box center [224, 221] width 43 height 73
click at [215, 193] on span at bounding box center [212, 197] width 8 height 8
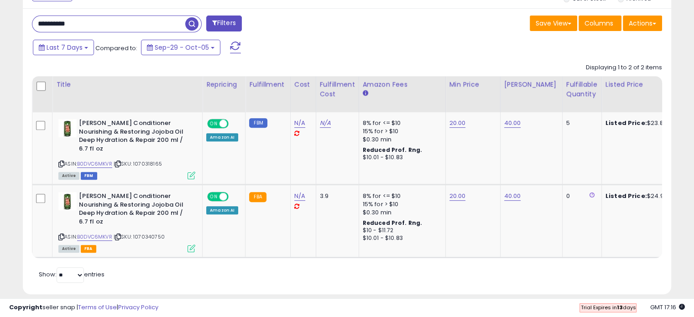
click at [68, 21] on input "**********" at bounding box center [108, 24] width 153 height 16
paste input "text"
click at [189, 24] on span "button" at bounding box center [191, 23] width 13 height 13
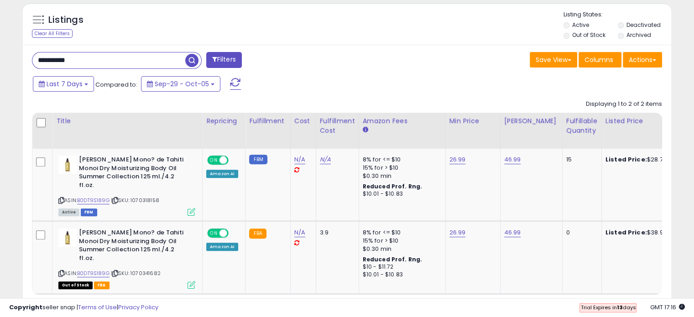
click at [72, 63] on input "**********" at bounding box center [108, 60] width 153 height 16
click at [71, 62] on input "**********" at bounding box center [108, 60] width 153 height 16
paste input "text"
click at [195, 62] on span "button" at bounding box center [191, 60] width 13 height 13
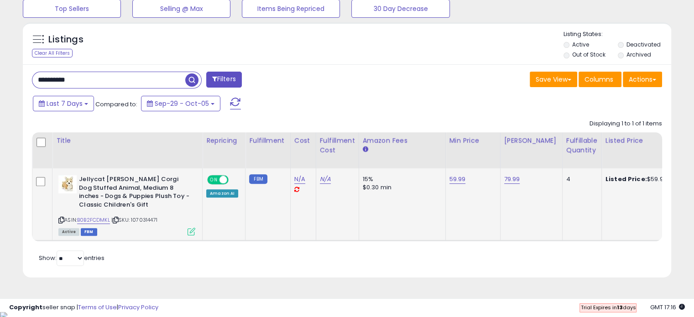
scroll to position [311, 0]
click at [74, 76] on input "**********" at bounding box center [108, 80] width 153 height 16
paste input "text"
click at [197, 78] on span "button" at bounding box center [191, 79] width 13 height 13
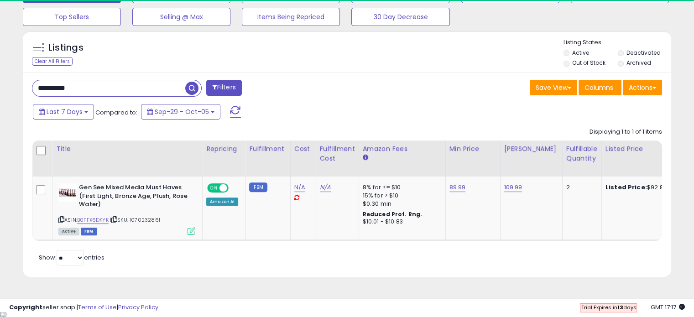
scroll to position [187, 375]
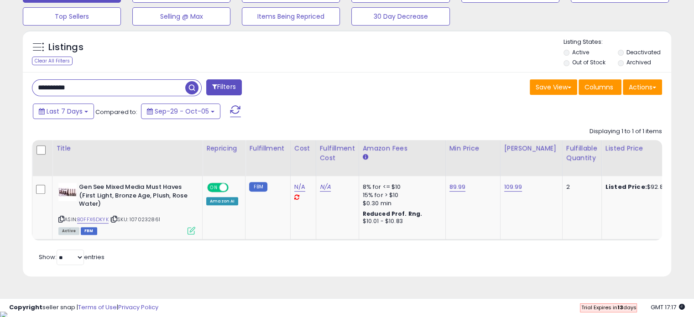
click at [77, 88] on input "**********" at bounding box center [108, 88] width 153 height 16
paste input "**********"
drag, startPoint x: 134, startPoint y: 85, endPoint x: -5, endPoint y: 91, distance: 139.2
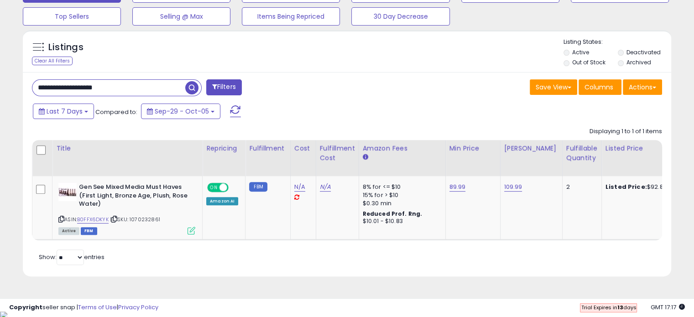
paste input "text"
click at [199, 83] on button "button" at bounding box center [193, 87] width 16 height 14
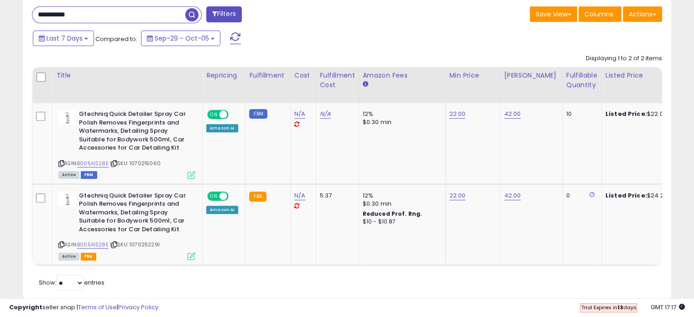
drag, startPoint x: 111, startPoint y: 15, endPoint x: 43, endPoint y: 14, distance: 68.0
click at [42, 15] on input "**********" at bounding box center [108, 15] width 153 height 16
paste input "*"
click at [42, 17] on input "**********" at bounding box center [108, 15] width 153 height 16
click at [42, 16] on input "**********" at bounding box center [108, 15] width 153 height 16
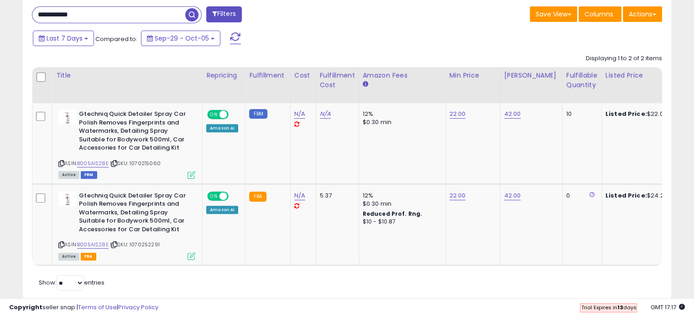
paste input "**********"
drag, startPoint x: 130, startPoint y: 13, endPoint x: 16, endPoint y: 9, distance: 113.7
click at [16, 9] on div "Listings Clear All Filters" at bounding box center [347, 133] width 662 height 361
paste input "text"
click at [186, 10] on span "button" at bounding box center [191, 14] width 13 height 13
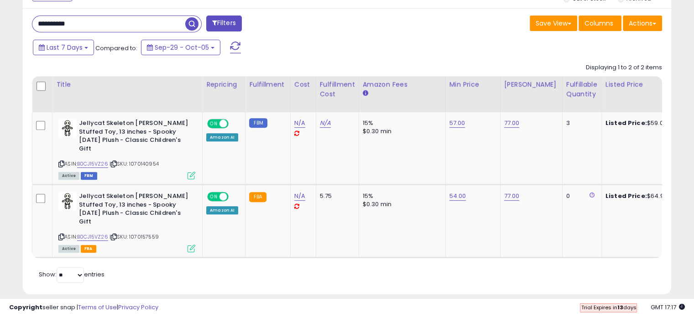
click at [61, 24] on input "**********" at bounding box center [108, 24] width 153 height 16
click at [61, 22] on input "**********" at bounding box center [108, 24] width 153 height 16
paste input "**********"
drag, startPoint x: 124, startPoint y: 21, endPoint x: -5, endPoint y: 31, distance: 129.9
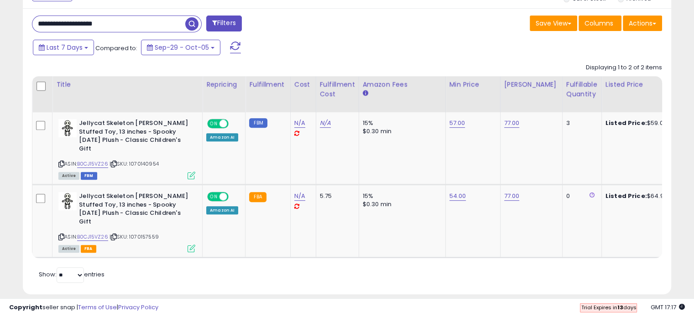
paste input "text"
type input "**********"
click at [194, 20] on span "button" at bounding box center [191, 23] width 13 height 13
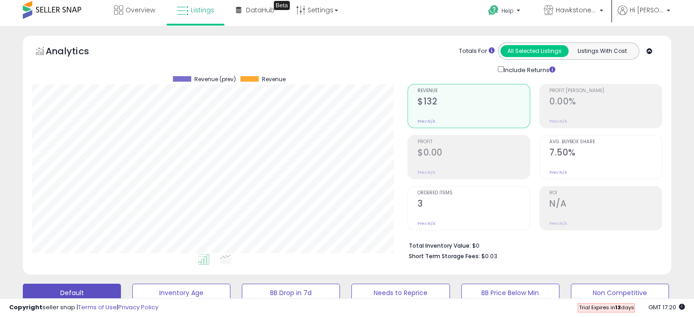
scroll to position [0, 0]
